Goal: Communication & Community: Connect with others

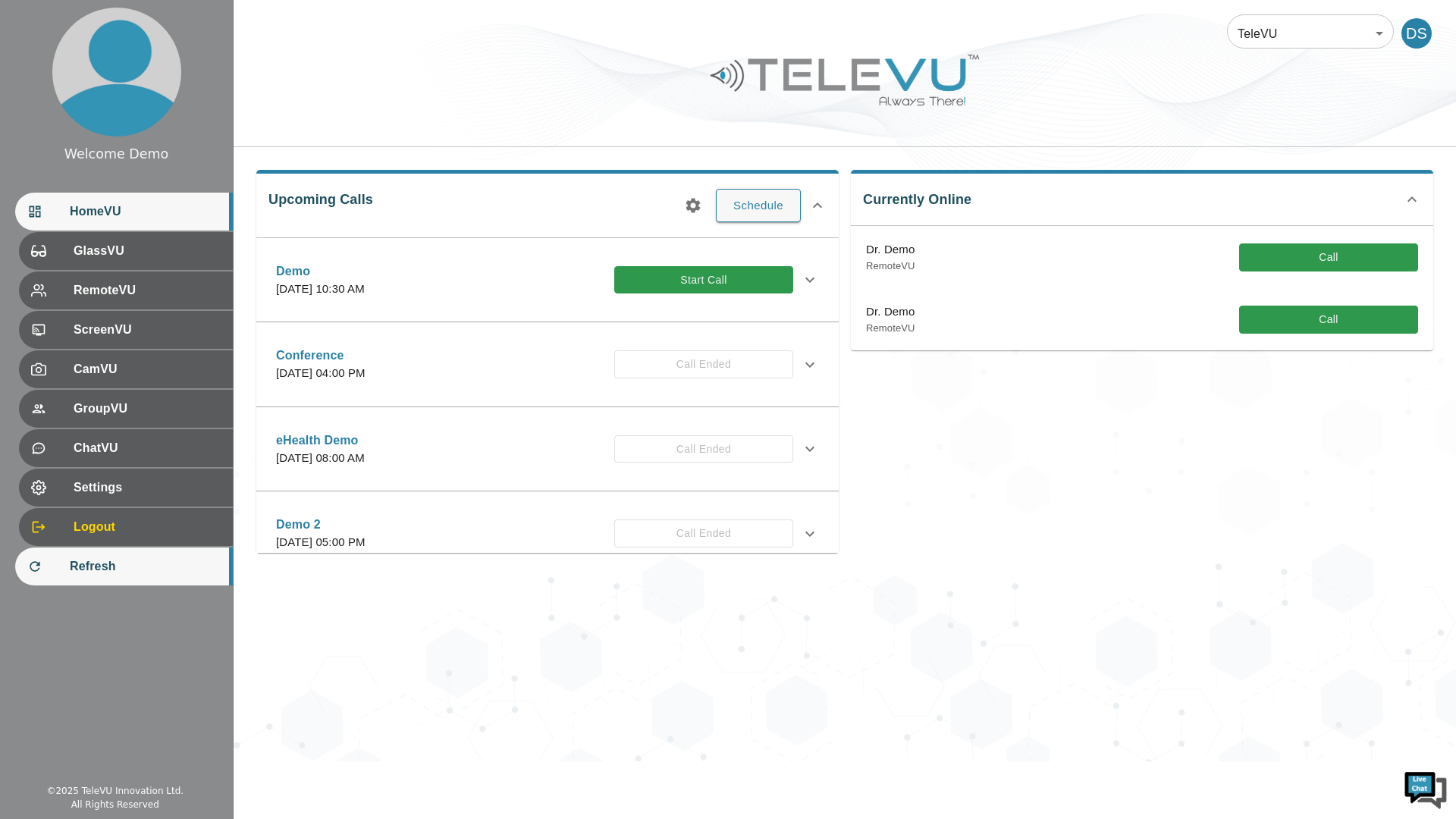
click at [107, 560] on span "Refresh" at bounding box center [144, 566] width 151 height 19
click at [112, 568] on span "Refresh" at bounding box center [144, 566] width 151 height 19
